Goal: Task Accomplishment & Management: Use online tool/utility

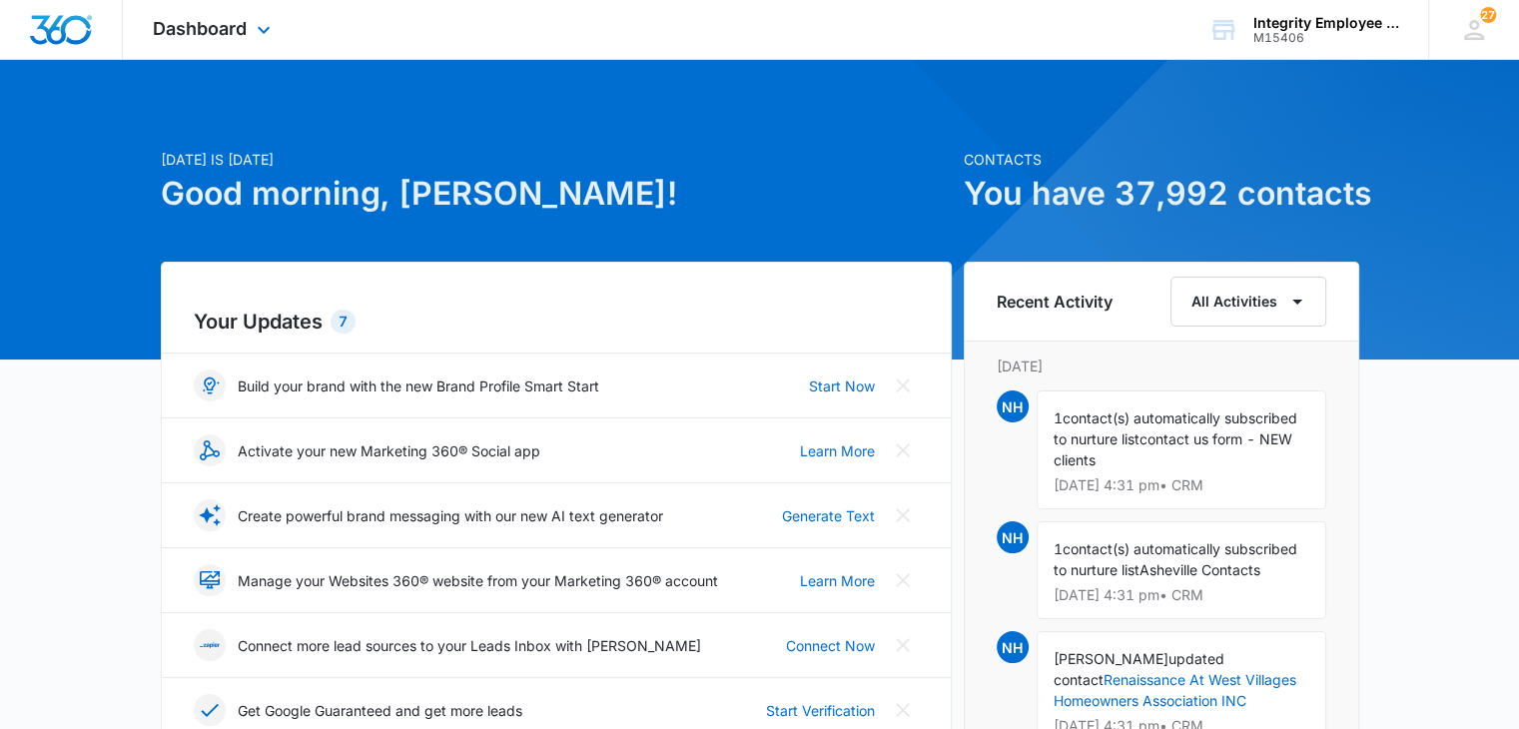
click at [271, 45] on div "Dashboard Apps Reputation Websites Forms CRM Email Social Shop Payments POS Con…" at bounding box center [214, 29] width 183 height 59
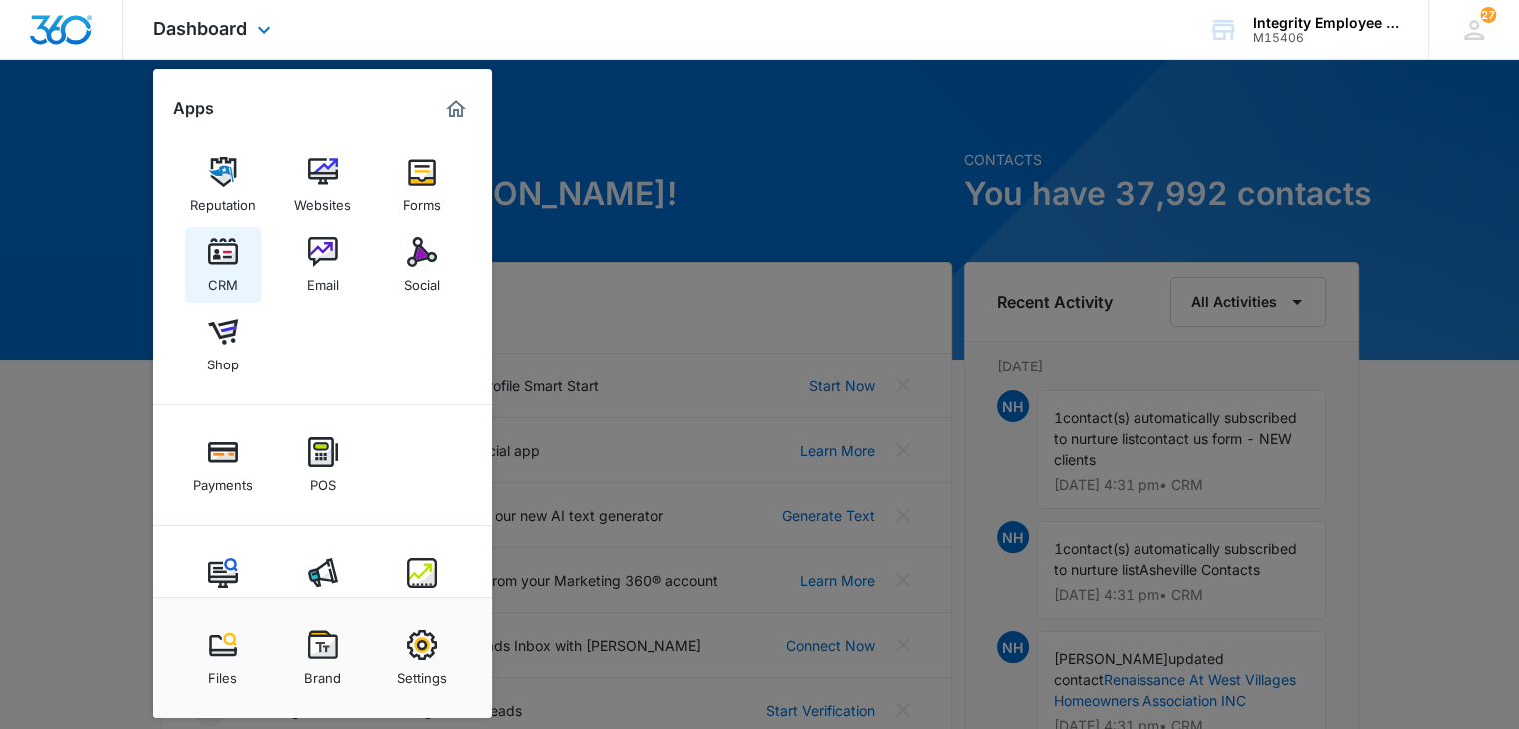
click at [234, 253] on img at bounding box center [223, 252] width 30 height 30
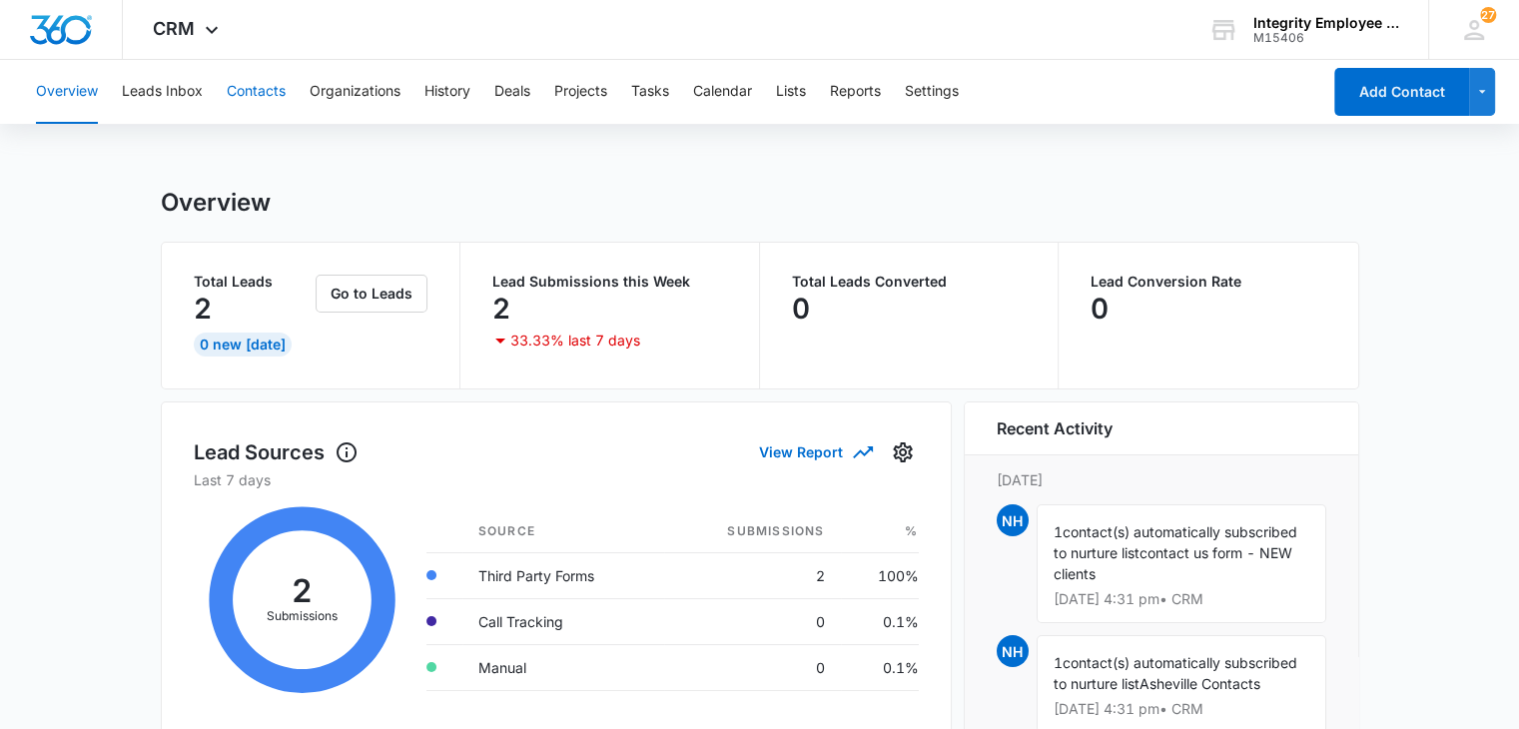
click at [239, 85] on button "Contacts" at bounding box center [256, 92] width 59 height 64
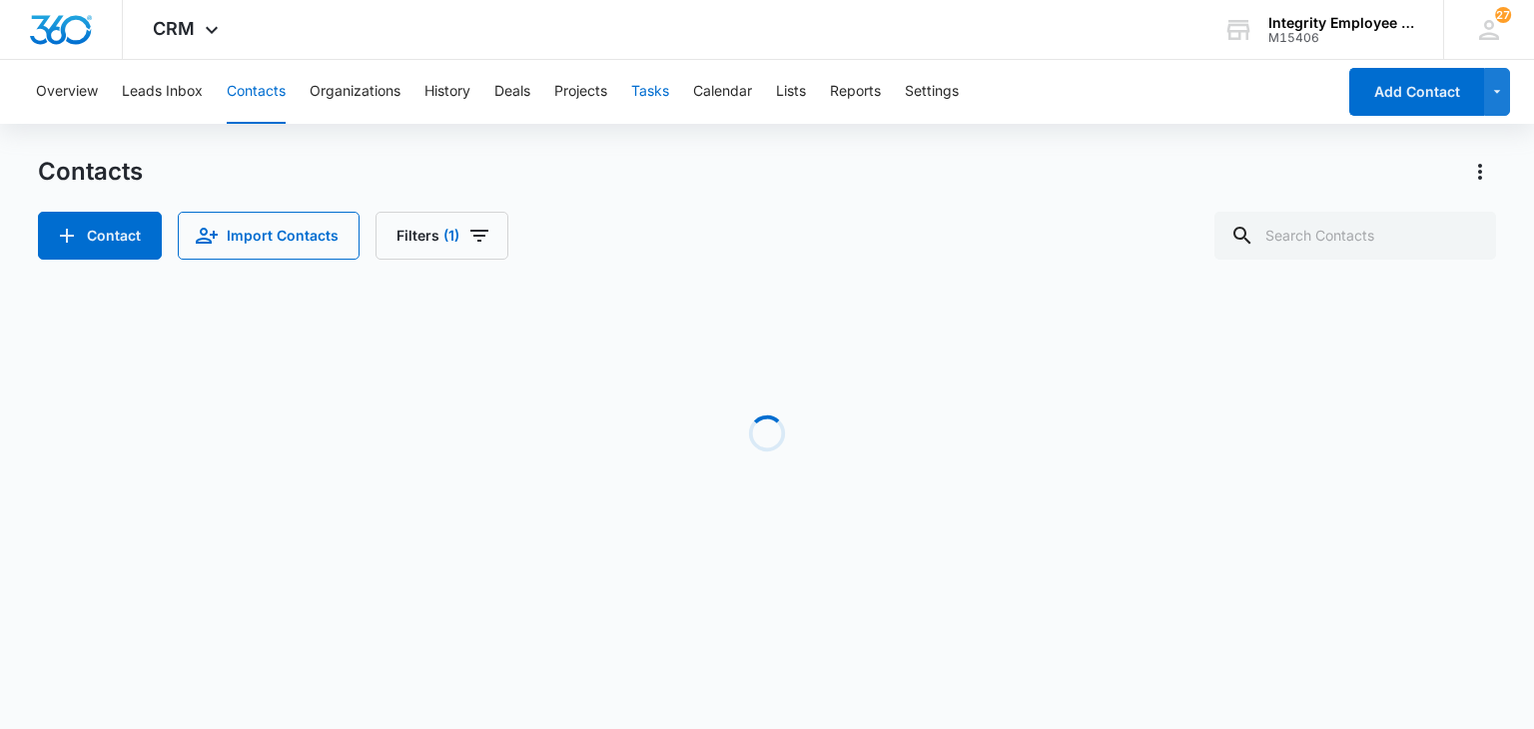
click at [649, 111] on button "Tasks" at bounding box center [650, 92] width 38 height 64
